Goal: Information Seeking & Learning: Learn about a topic

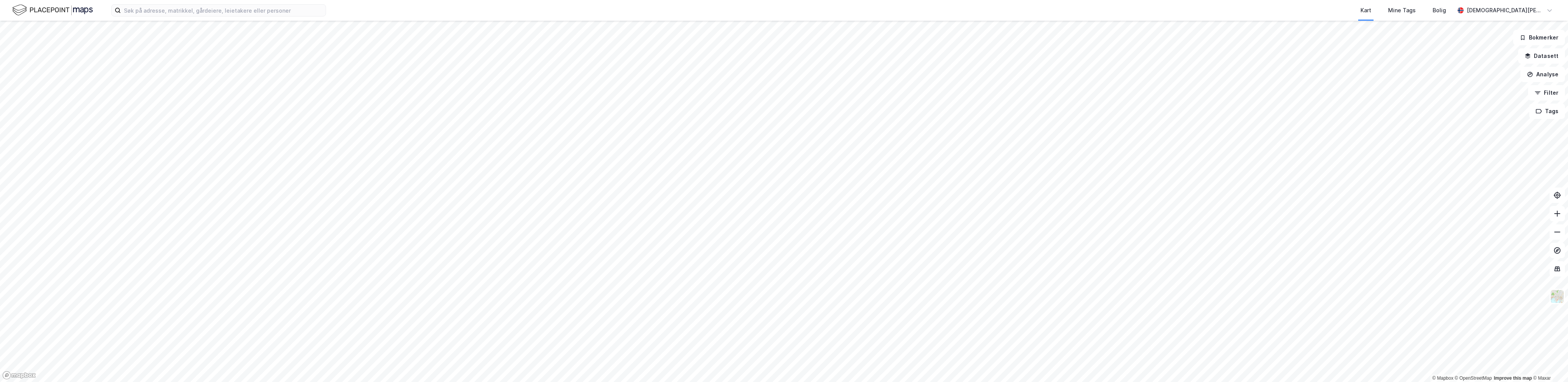
click at [654, 381] on html "Kart Mine Tags Bolig [PERSON_NAME] © Mapbox © OpenStreetMap Improve this map © …" at bounding box center [784, 191] width 1568 height 382
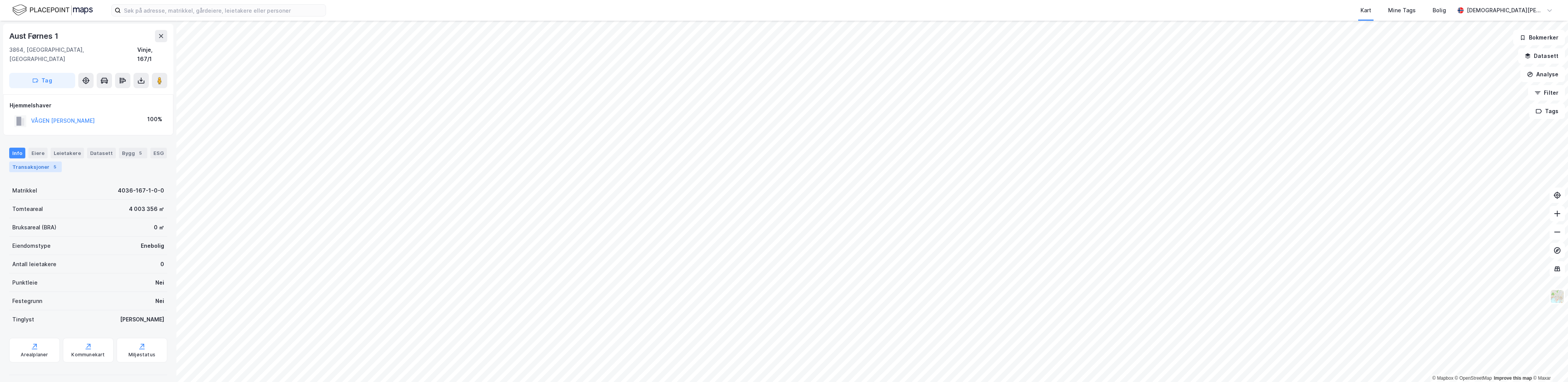
click at [45, 161] on div "Transaksjoner 5" at bounding box center [35, 167] width 52 height 11
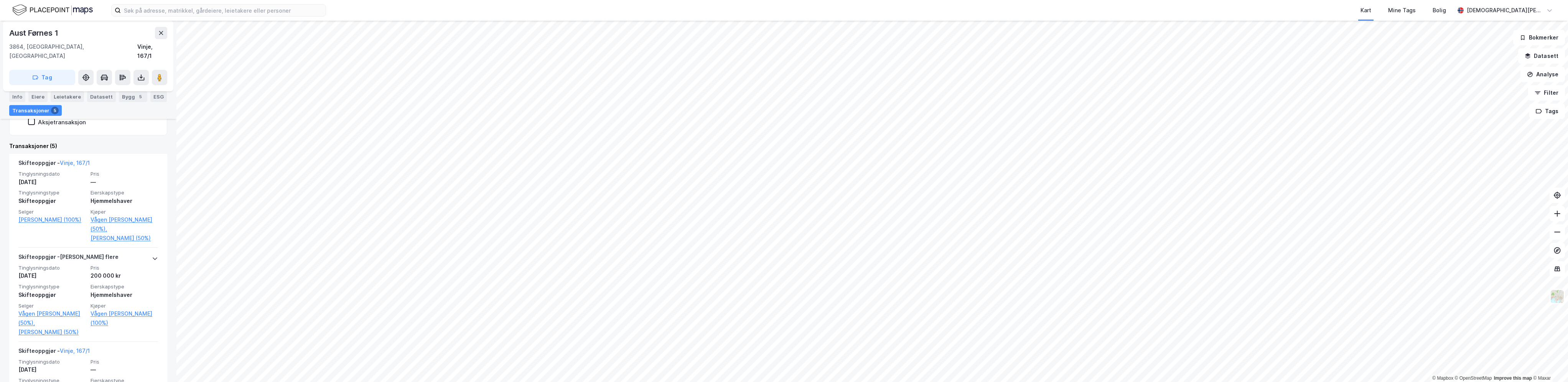
scroll to position [192, 0]
